Goal: Check status: Check status

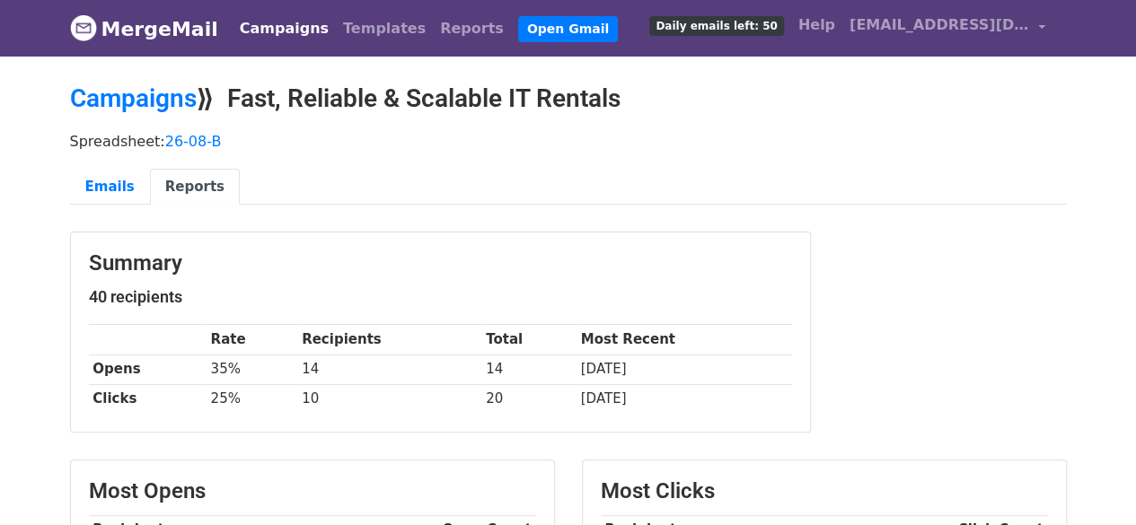
click at [273, 23] on link "Campaigns" at bounding box center [284, 29] width 103 height 36
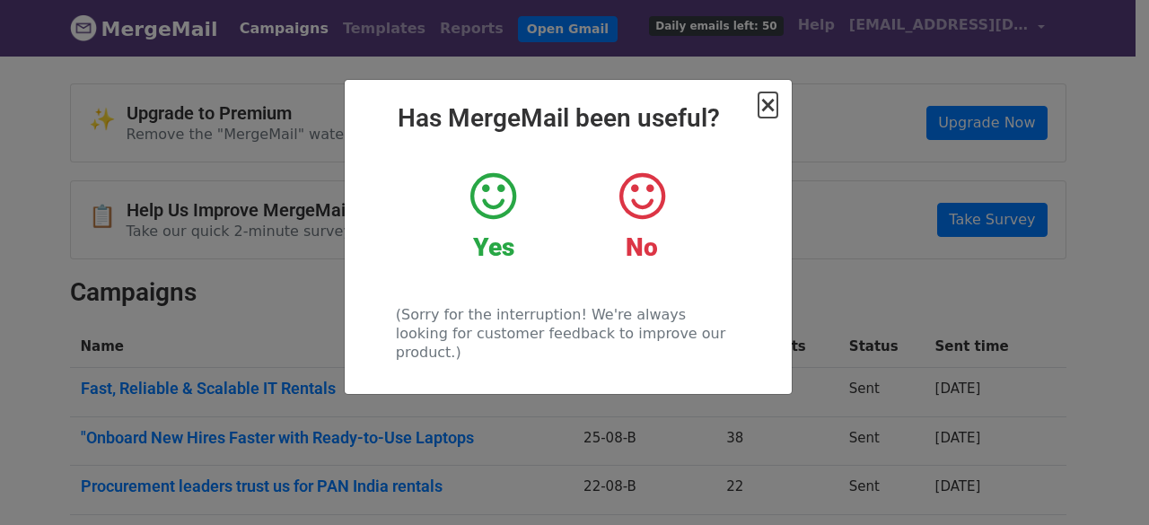
click at [773, 116] on span "×" at bounding box center [768, 104] width 18 height 25
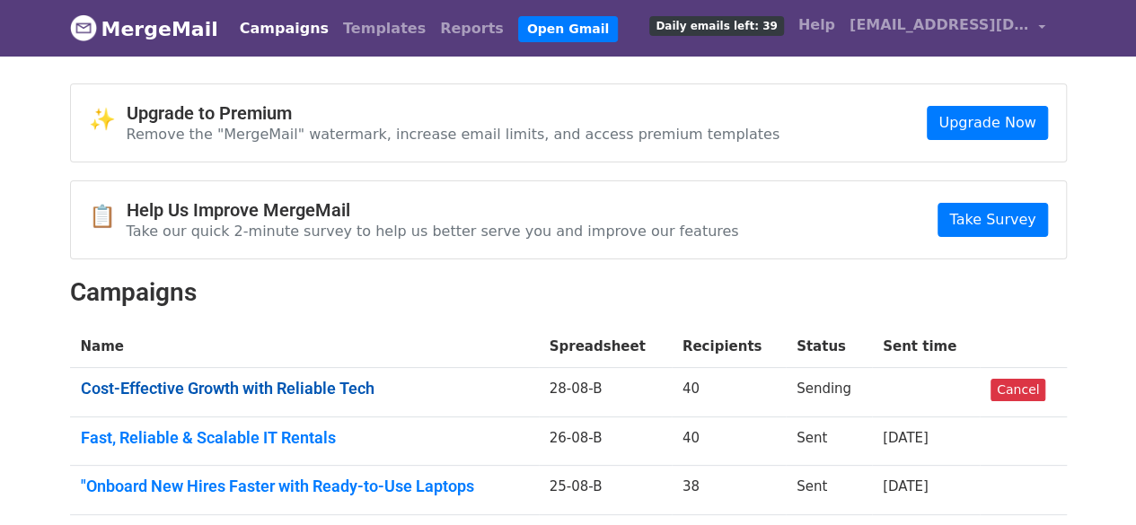
click at [329, 382] on link "Cost-Effective Growth with Reliable Tech" at bounding box center [304, 389] width 447 height 20
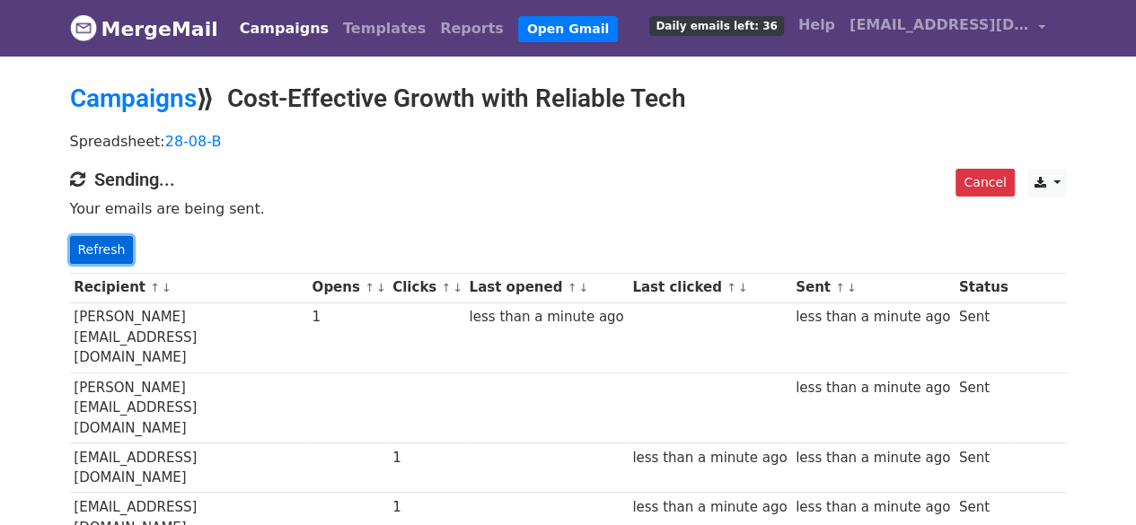
click at [113, 241] on link "Refresh" at bounding box center [102, 250] width 64 height 28
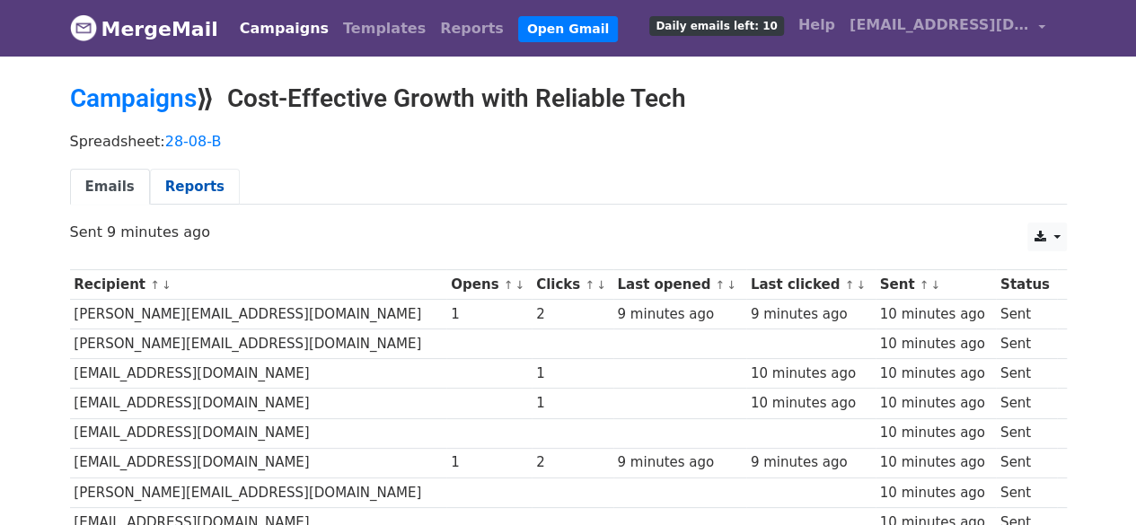
click at [199, 189] on link "Reports" at bounding box center [195, 187] width 90 height 37
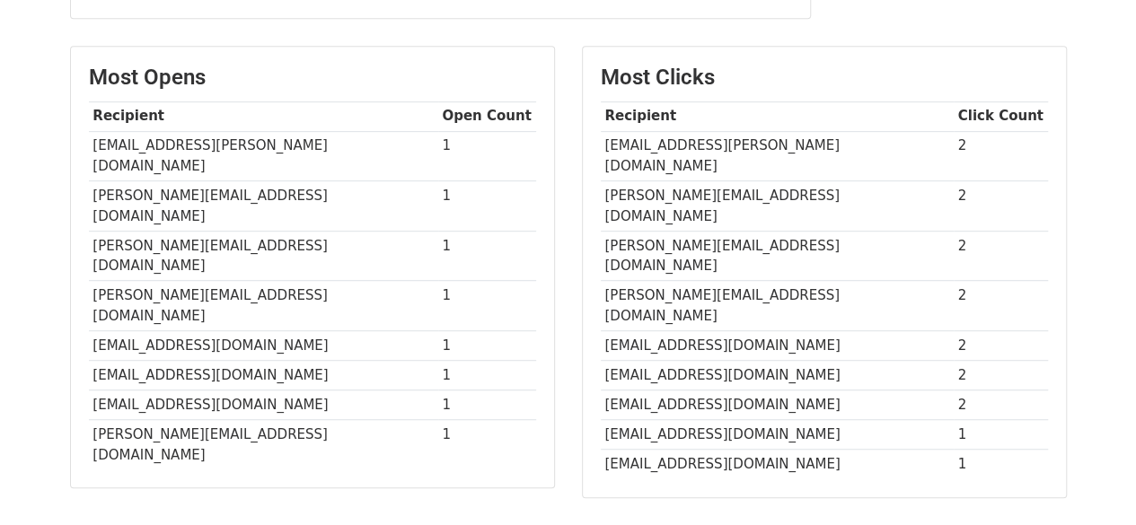
scroll to position [450, 0]
